Goal: Find specific page/section: Find specific page/section

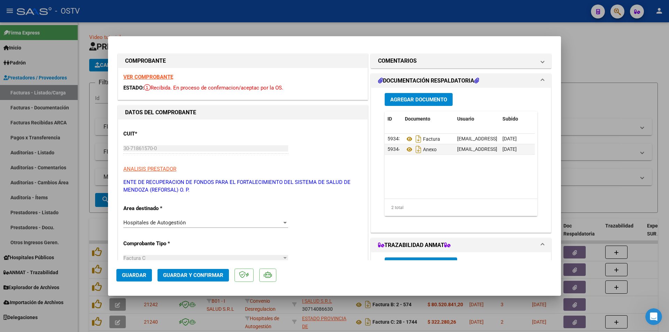
scroll to position [1, 0]
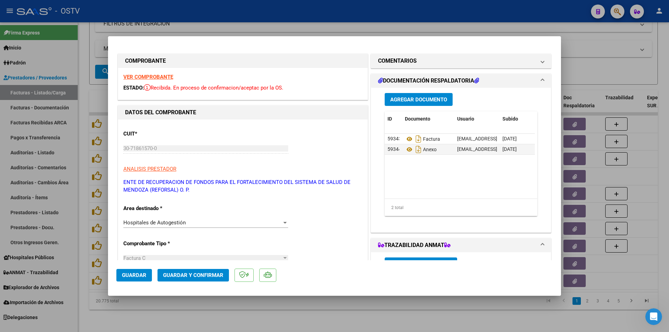
click at [82, 76] on div at bounding box center [334, 166] width 669 height 332
type input "$ 0,00"
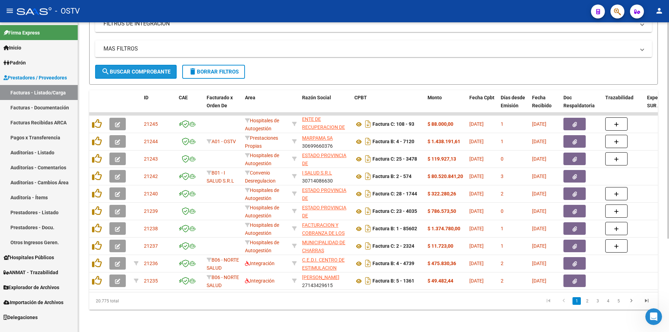
click at [139, 69] on span "search Buscar Comprobante" at bounding box center [135, 72] width 69 height 6
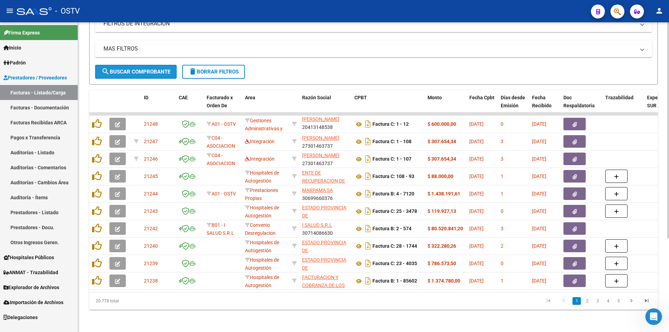
click at [137, 69] on span "search Buscar Comprobante" at bounding box center [135, 72] width 69 height 6
click at [139, 69] on span "search Buscar Comprobante" at bounding box center [135, 72] width 69 height 6
click at [136, 65] on button "search Buscar Comprobante" at bounding box center [136, 72] width 82 height 14
click at [143, 69] on span "search Buscar Comprobante" at bounding box center [135, 72] width 69 height 6
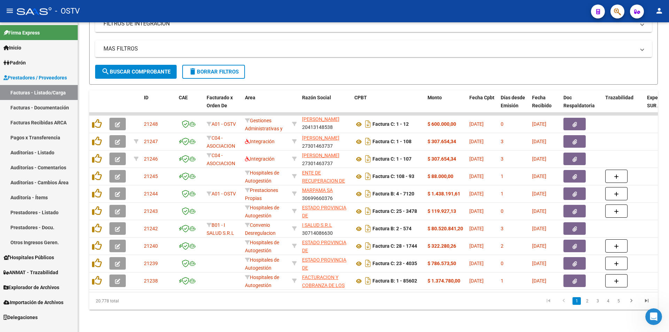
click at [48, 136] on link "Pagos x Transferencia" at bounding box center [39, 137] width 78 height 15
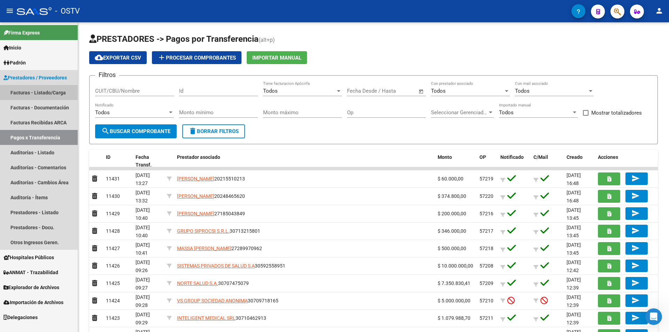
click at [36, 89] on link "Facturas - Listado/Carga" at bounding box center [39, 92] width 78 height 15
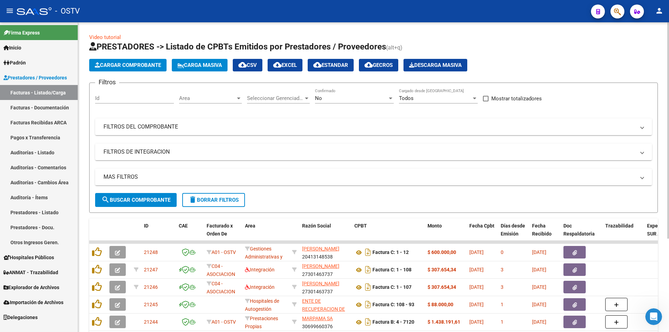
click at [323, 91] on div "No Confirmado" at bounding box center [354, 96] width 79 height 15
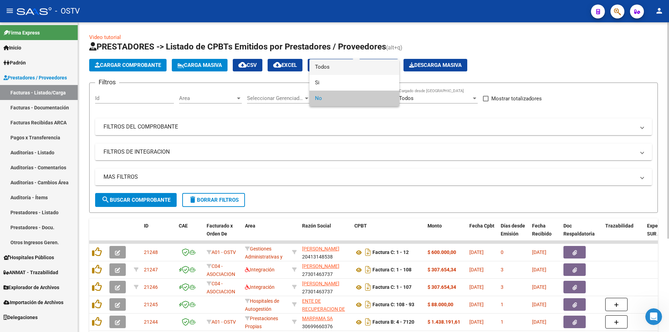
click at [323, 68] on span "Todos" at bounding box center [354, 67] width 79 height 16
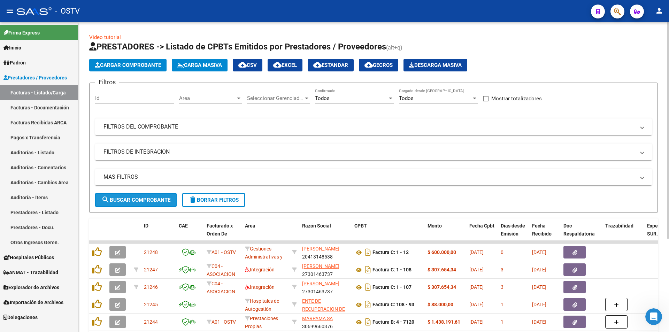
click at [133, 200] on span "search Buscar Comprobante" at bounding box center [135, 200] width 69 height 6
